Goal: Task Accomplishment & Management: Manage account settings

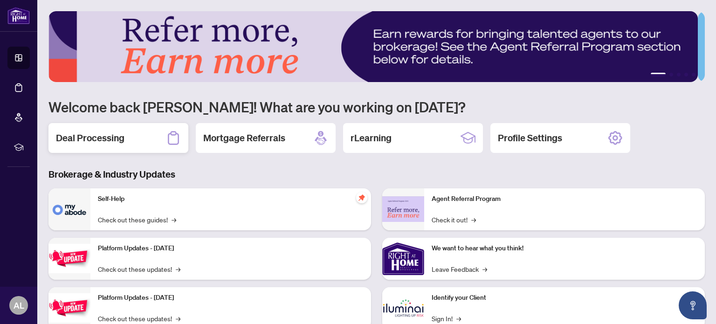
click at [110, 124] on div "Deal Processing" at bounding box center [118, 138] width 140 height 30
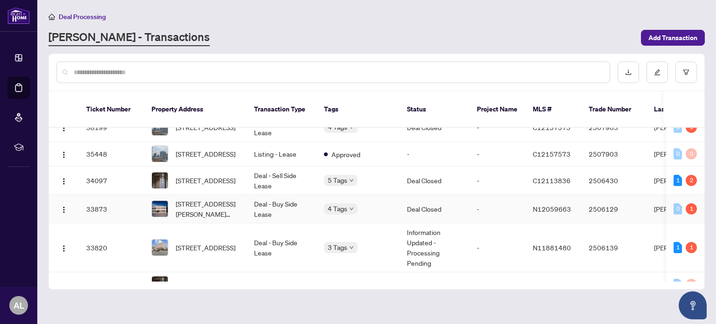
scroll to position [326, 0]
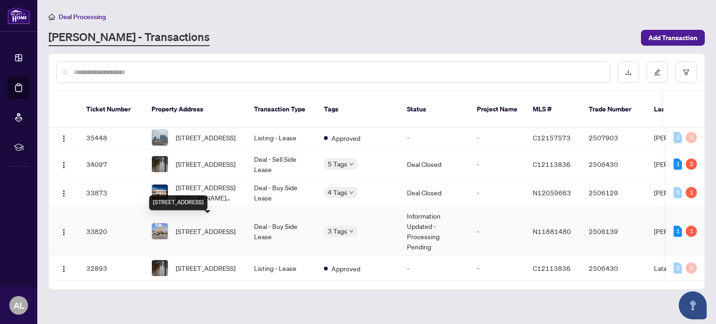
click at [218, 228] on span "[STREET_ADDRESS]" at bounding box center [206, 231] width 60 height 10
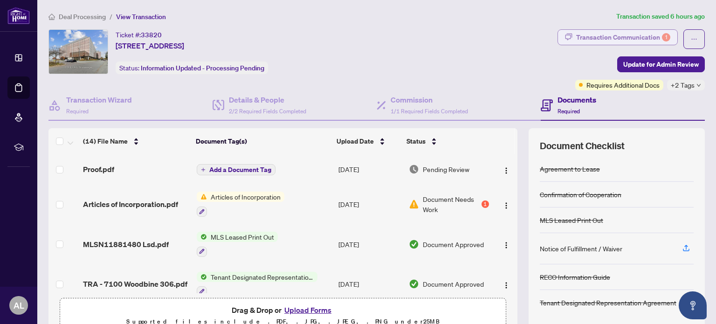
click at [599, 40] on div "Transaction Communication 1" at bounding box center [623, 37] width 94 height 15
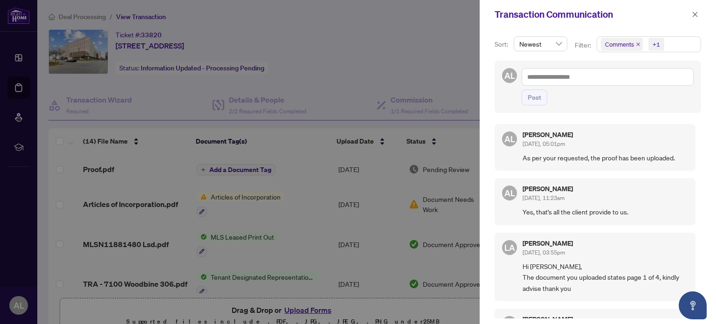
click at [440, 62] on div at bounding box center [358, 162] width 716 height 324
click at [695, 13] on icon "close" at bounding box center [694, 14] width 7 height 7
